Goal: Task Accomplishment & Management: Manage account settings

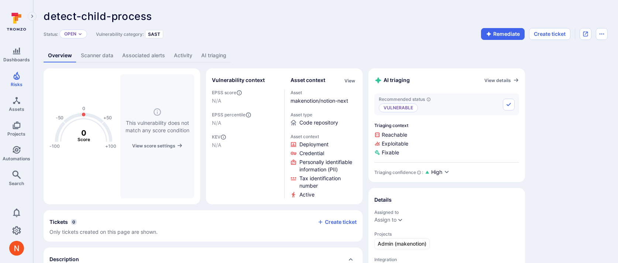
click at [220, 55] on link "AI triaging" at bounding box center [214, 56] width 34 height 14
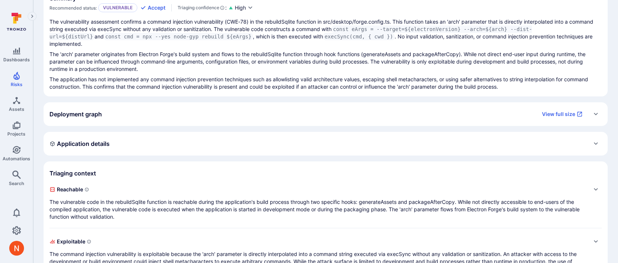
scroll to position [81, 0]
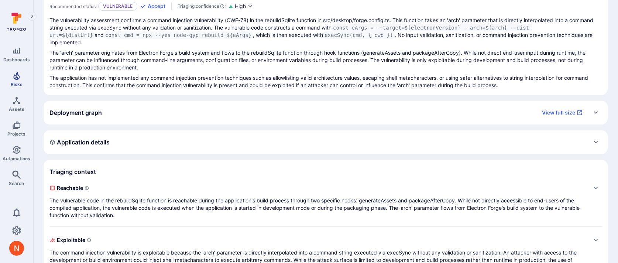
click at [16, 79] on icon "Risks" at bounding box center [16, 76] width 6 height 8
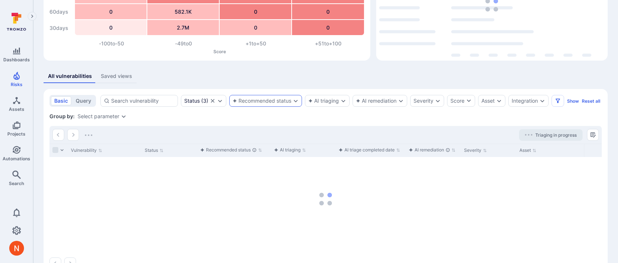
click at [255, 102] on div "Recommended status" at bounding box center [261, 101] width 59 height 6
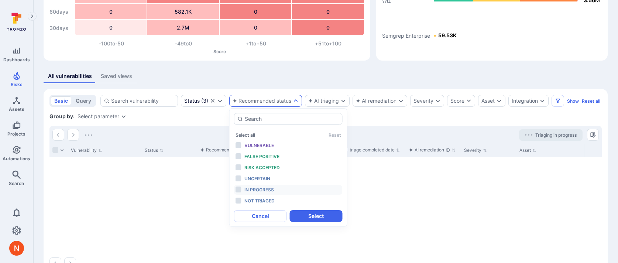
click at [260, 190] on span "In progress" at bounding box center [259, 190] width 30 height 6
click at [302, 217] on button "Select" at bounding box center [316, 216] width 53 height 12
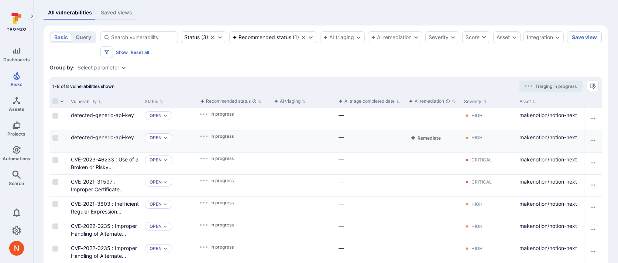
scroll to position [183, 0]
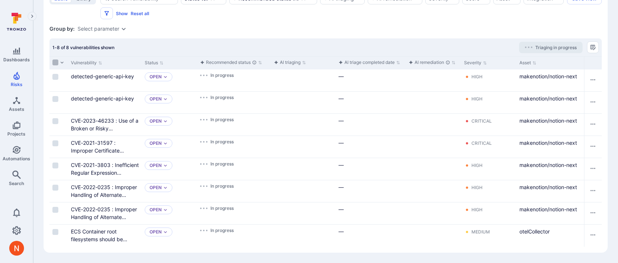
click at [56, 62] on input "Select all rows" at bounding box center [55, 62] width 6 height 6
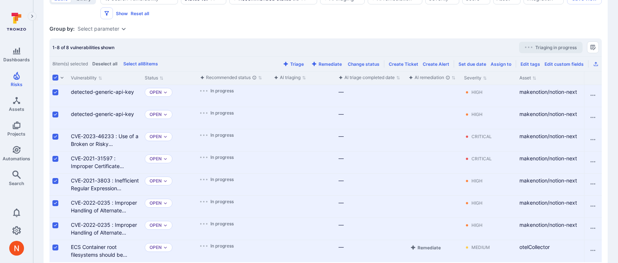
click at [56, 246] on input "Select row" at bounding box center [55, 247] width 6 height 6
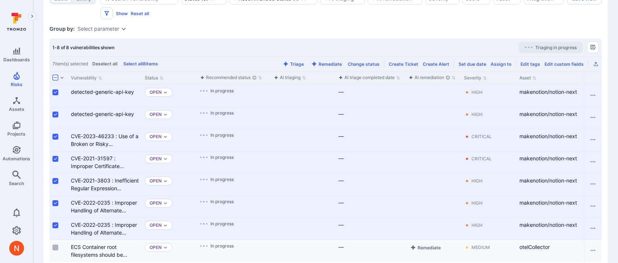
click at [57, 246] on input "Select row" at bounding box center [55, 247] width 6 height 6
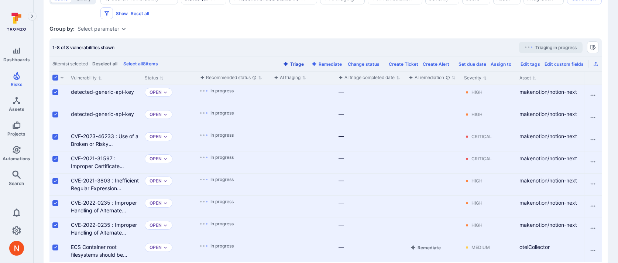
click at [294, 62] on button "Triage" at bounding box center [293, 64] width 24 height 6
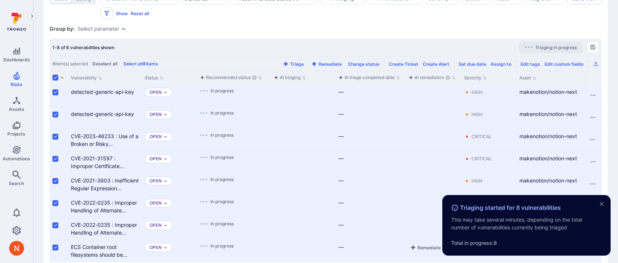
scroll to position [199, 0]
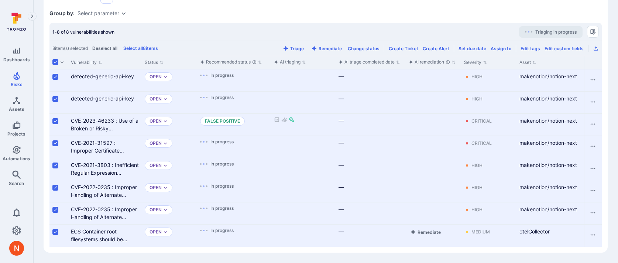
click at [258, 11] on div "Group by: Select parameter" at bounding box center [325, 13] width 552 height 7
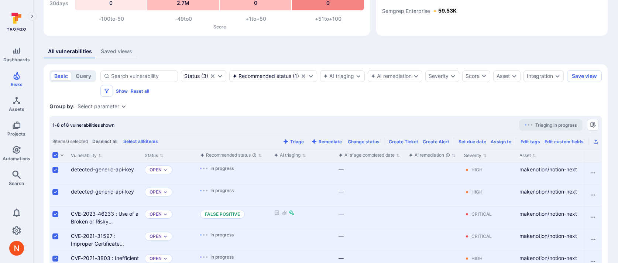
scroll to position [104, 0]
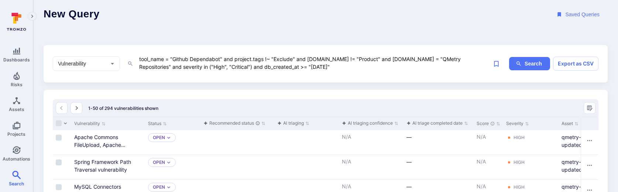
scroll to position [7, 0]
